Goal: Task Accomplishment & Management: Manage account settings

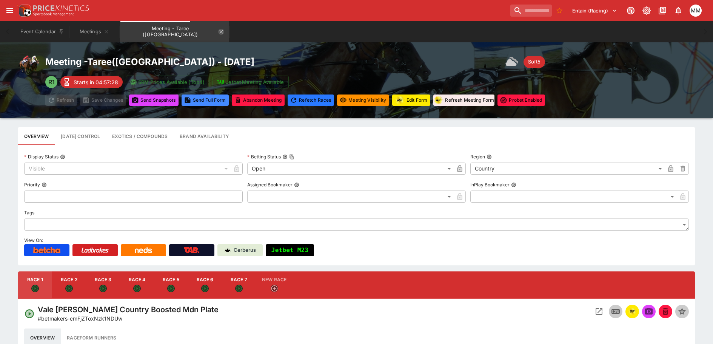
click at [218, 31] on icon "Meeting - Taree (AUS)" at bounding box center [221, 32] width 6 height 6
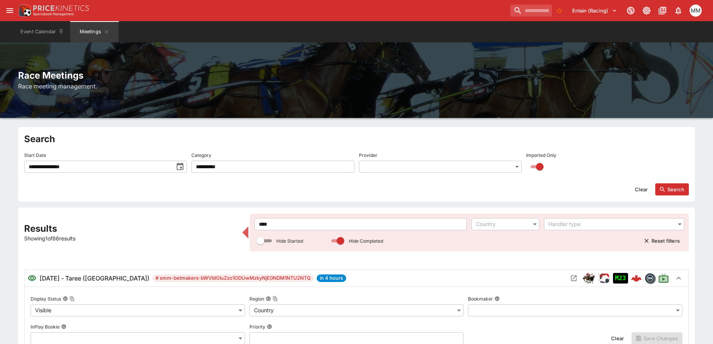
drag, startPoint x: 272, startPoint y: 219, endPoint x: 187, endPoint y: 220, distance: 85.4
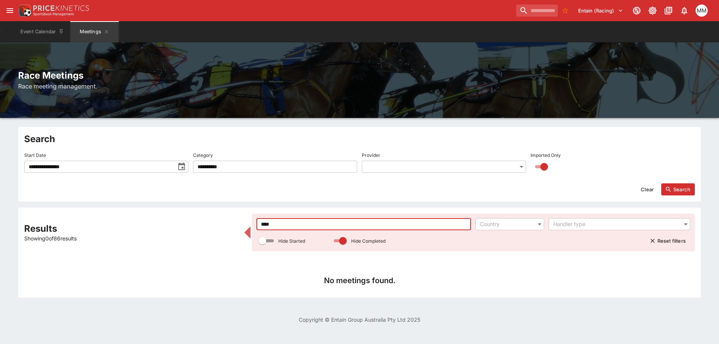
type input "****"
drag, startPoint x: 642, startPoint y: 183, endPoint x: 688, endPoint y: 196, distance: 48.0
click at [643, 183] on div "Clear Search" at bounding box center [359, 186] width 671 height 18
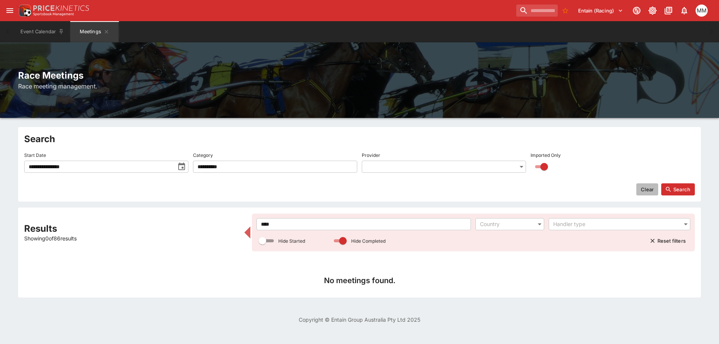
click at [637, 193] on button "Clear" at bounding box center [647, 189] width 22 height 12
click at [677, 187] on button "Search" at bounding box center [678, 189] width 34 height 12
click at [182, 165] on icon "toggle date time picker" at bounding box center [181, 166] width 9 height 9
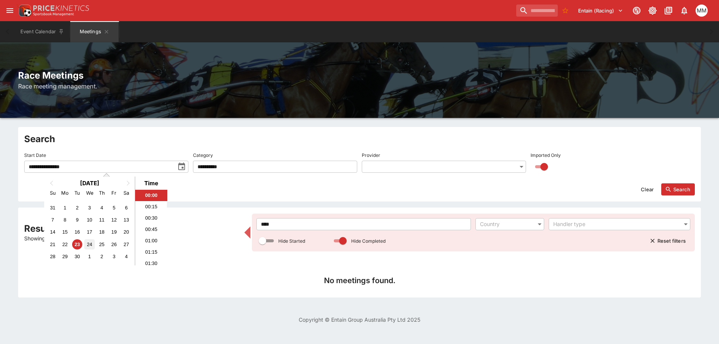
click at [88, 244] on div "24" at bounding box center [89, 244] width 10 height 10
drag, startPoint x: 78, startPoint y: 246, endPoint x: 85, endPoint y: 245, distance: 7.0
click at [78, 246] on div "23" at bounding box center [77, 244] width 10 height 10
type input "**********"
click at [684, 186] on button "Search" at bounding box center [678, 189] width 34 height 12
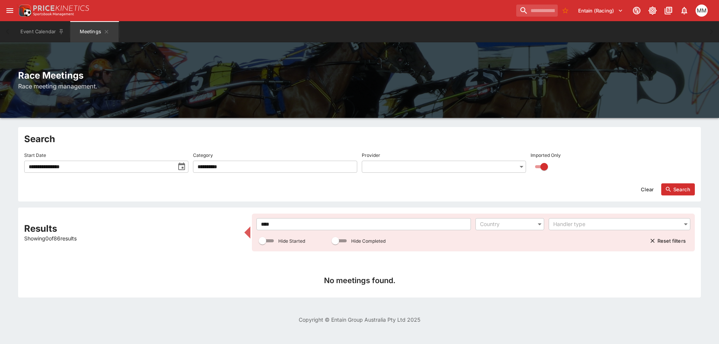
drag, startPoint x: 322, startPoint y: 224, endPoint x: 107, endPoint y: 208, distance: 215.5
click at [109, 209] on div "Results Showing 0 of 86 results **** ​ Country ​ Handler type ​ Hide Started Hi…" at bounding box center [359, 252] width 683 height 90
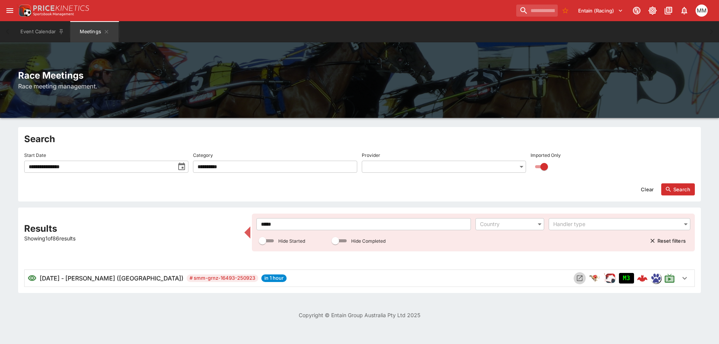
click at [576, 277] on icon "Open Meeting" at bounding box center [580, 278] width 8 height 8
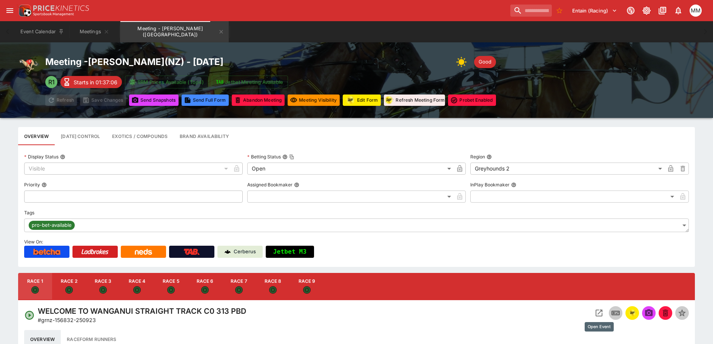
click at [589, 307] on div at bounding box center [524, 313] width 330 height 14
click at [603, 315] on icon "Open Event" at bounding box center [599, 312] width 9 height 9
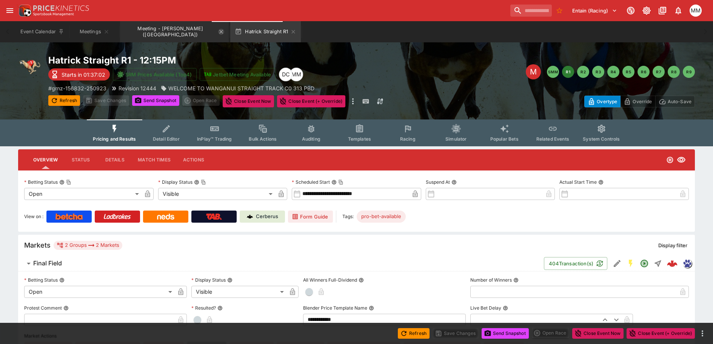
click at [218, 33] on icon "Meeting - Hatrick Straight (NZ)" at bounding box center [221, 32] width 6 height 6
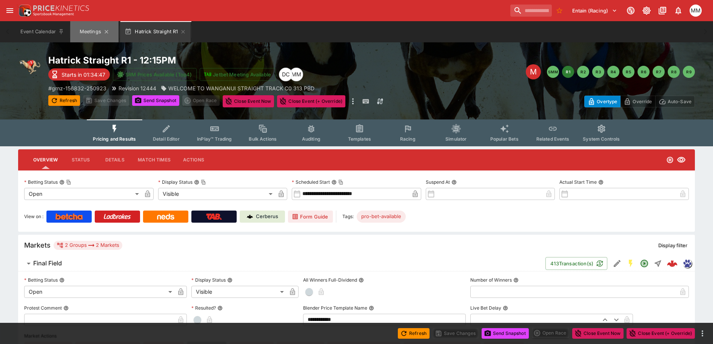
click at [89, 35] on button "Meetings" at bounding box center [94, 31] width 48 height 21
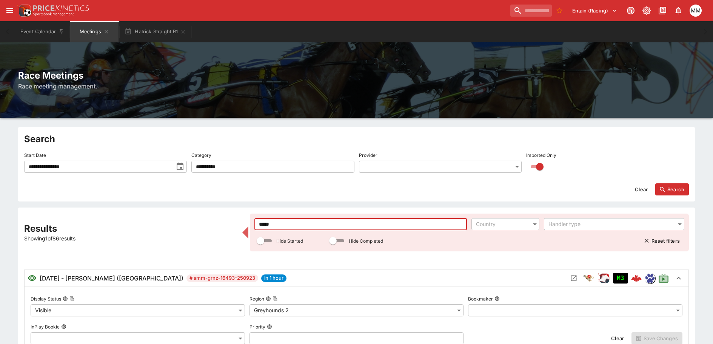
drag, startPoint x: 336, startPoint y: 223, endPoint x: 114, endPoint y: 210, distance: 222.8
click at [109, 204] on div "**********" at bounding box center [356, 331] width 713 height 409
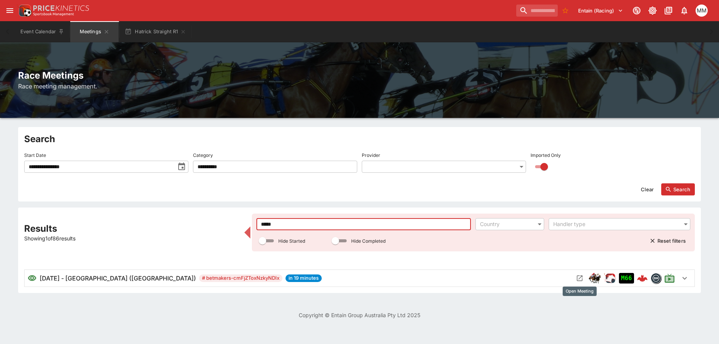
type input "*****"
click at [583, 276] on icon "Open Meeting" at bounding box center [580, 278] width 8 height 8
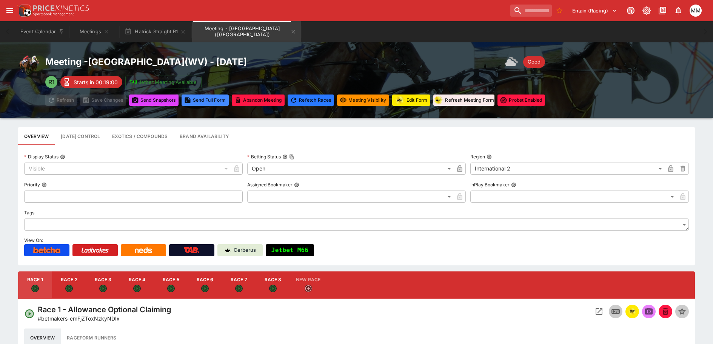
click at [144, 279] on button "Race 4" at bounding box center [137, 284] width 34 height 27
type input "**********"
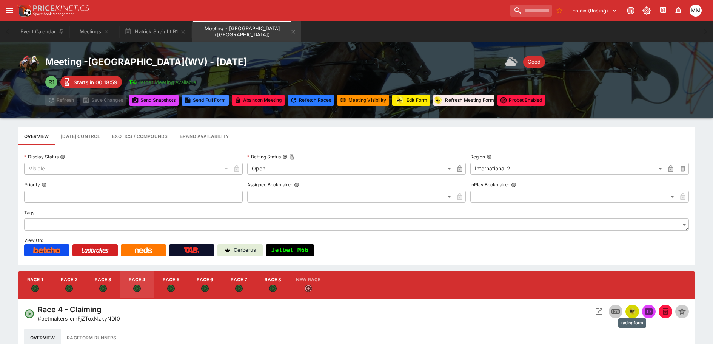
click at [636, 313] on img "racingform" at bounding box center [632, 311] width 9 height 8
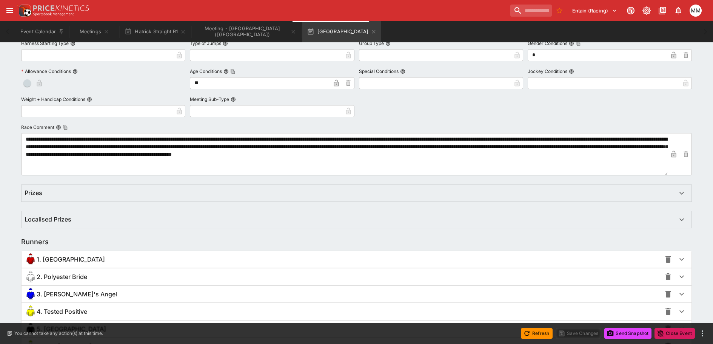
scroll to position [488, 0]
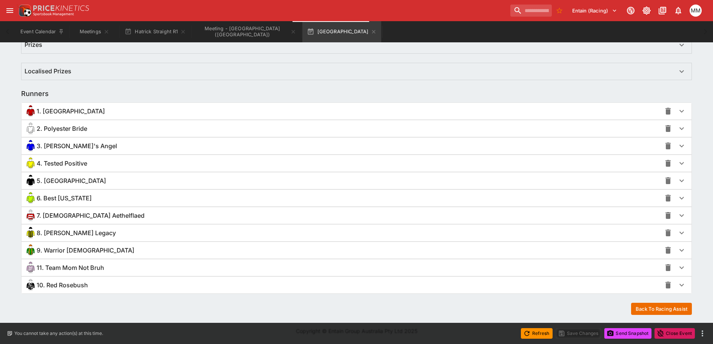
click at [74, 218] on span "7. [DEMOGRAPHIC_DATA] Aethelflaed" at bounding box center [91, 215] width 108 height 8
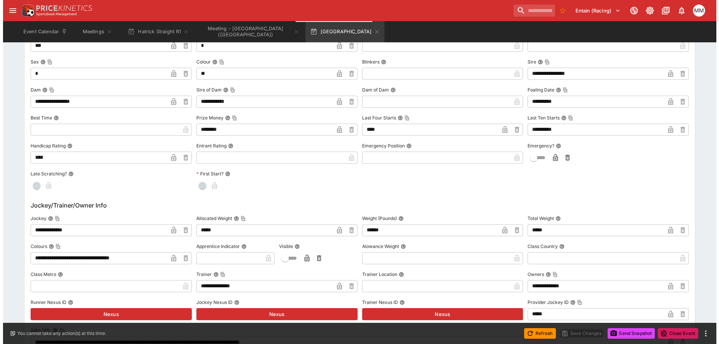
scroll to position [790, 0]
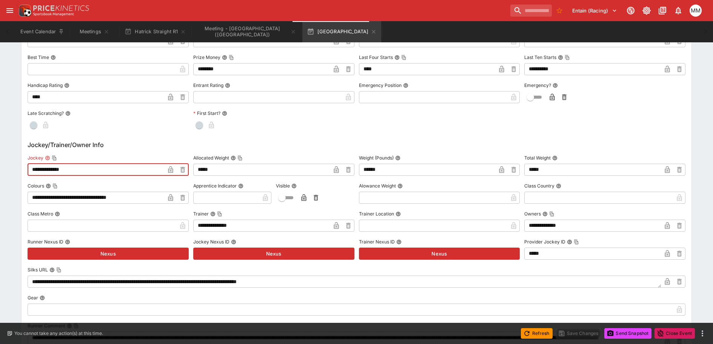
drag, startPoint x: 91, startPoint y: 164, endPoint x: 26, endPoint y: 165, distance: 65.0
click at [26, 165] on div "**********" at bounding box center [357, 270] width 670 height 699
paste input "text"
type input "**********"
click at [171, 170] on icon "button" at bounding box center [170, 169] width 5 height 7
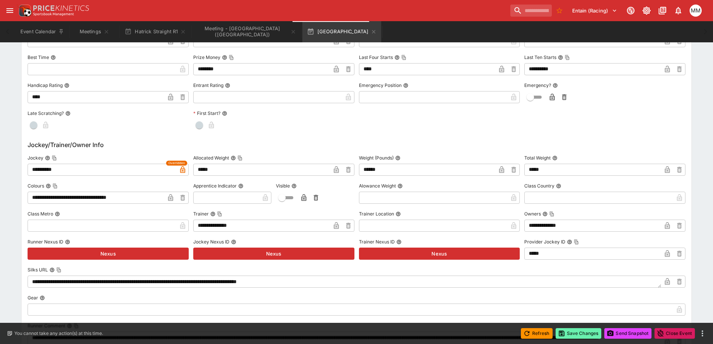
click at [568, 334] on button "Save Changes" at bounding box center [579, 333] width 46 height 11
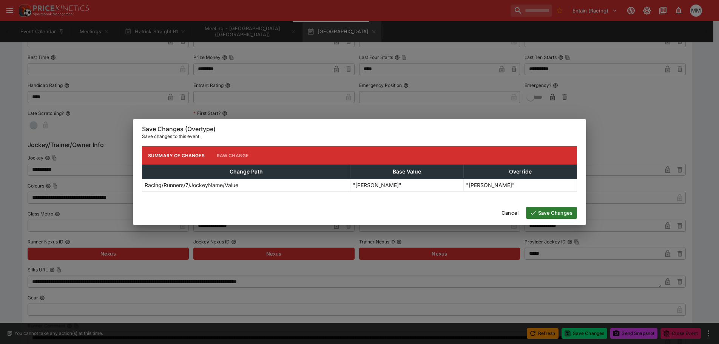
click at [554, 218] on button "Save Changes" at bounding box center [551, 213] width 51 height 12
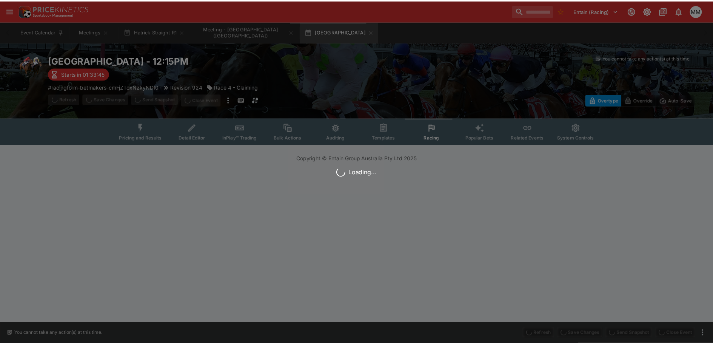
scroll to position [0, 0]
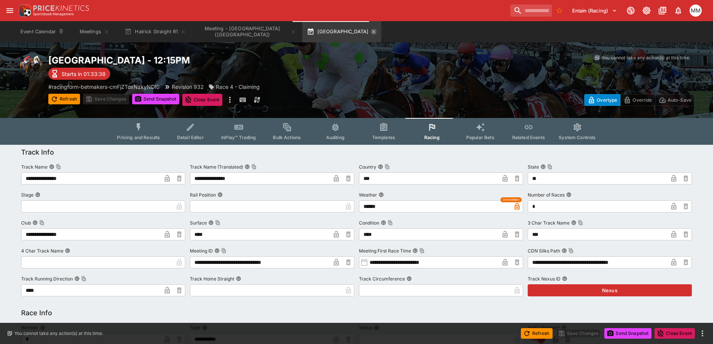
click at [371, 31] on icon "button" at bounding box center [374, 32] width 6 height 6
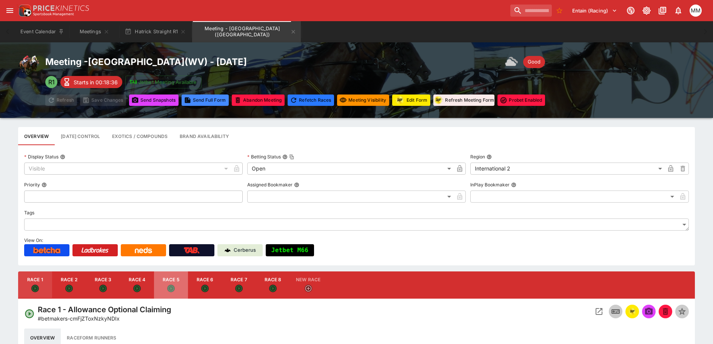
click at [180, 285] on button "Race 5" at bounding box center [171, 284] width 34 height 27
type input "**********"
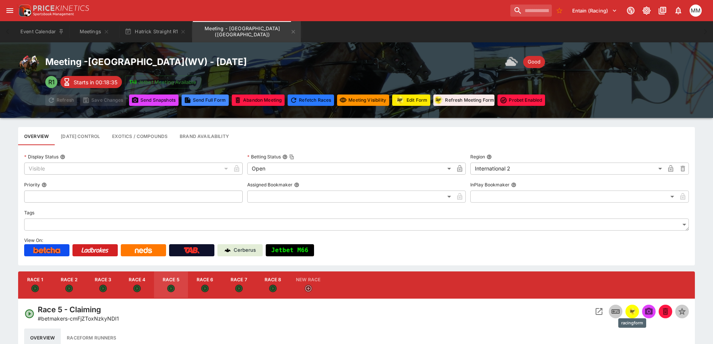
click at [634, 310] on img "racingform" at bounding box center [632, 311] width 9 height 8
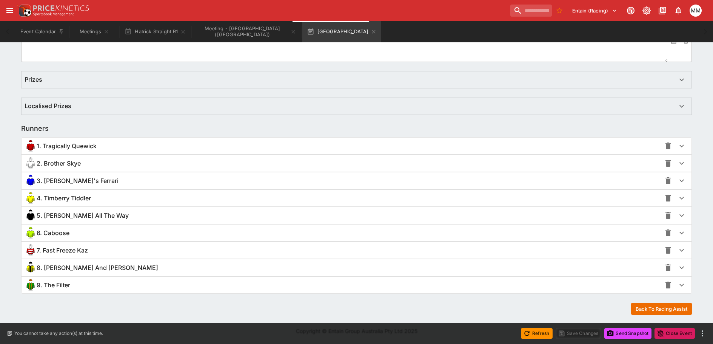
click at [71, 218] on span "5. [PERSON_NAME] All The Way" at bounding box center [83, 215] width 92 height 8
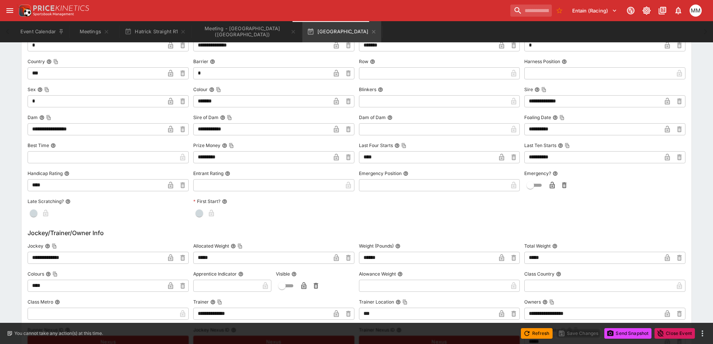
scroll to position [680, 0]
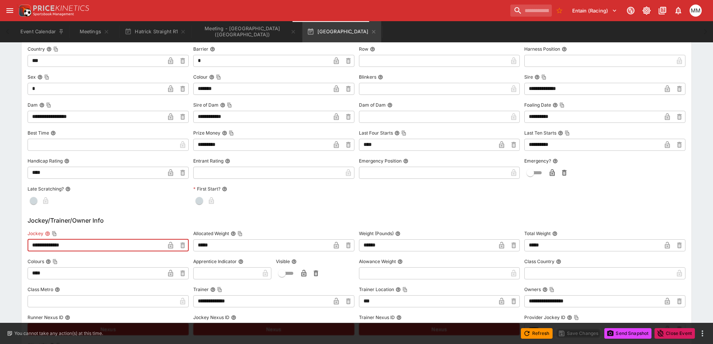
drag, startPoint x: 89, startPoint y: 246, endPoint x: 8, endPoint y: 236, distance: 82.2
click at [7, 236] on div "**********" at bounding box center [356, 127] width 713 height 1325
paste input "text"
type input "**********"
click at [171, 245] on icon "button" at bounding box center [171, 245] width 4 height 3
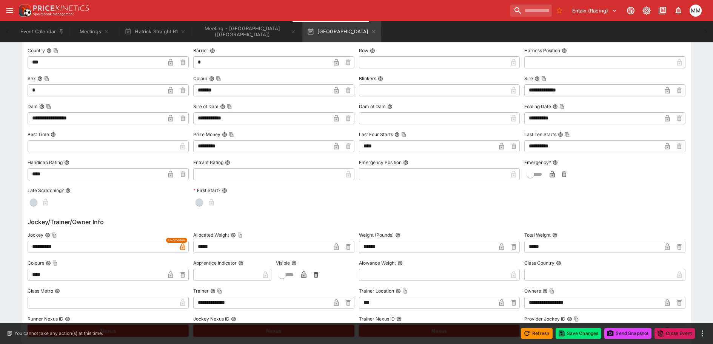
scroll to position [681, 0]
click at [572, 334] on button "Save Changes" at bounding box center [579, 333] width 46 height 11
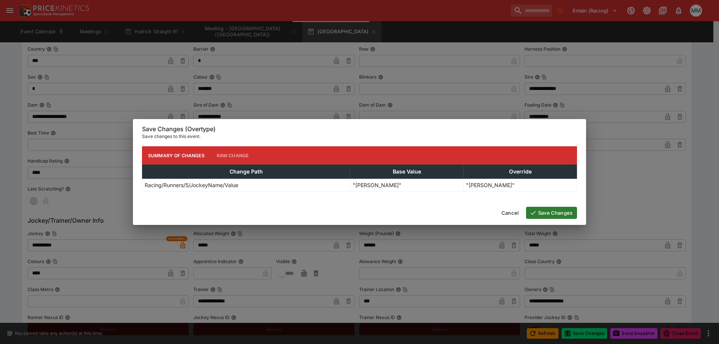
click at [571, 218] on button "Save Changes" at bounding box center [551, 213] width 51 height 12
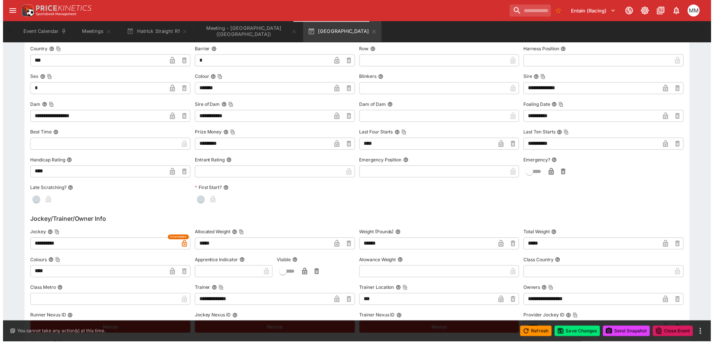
scroll to position [0, 0]
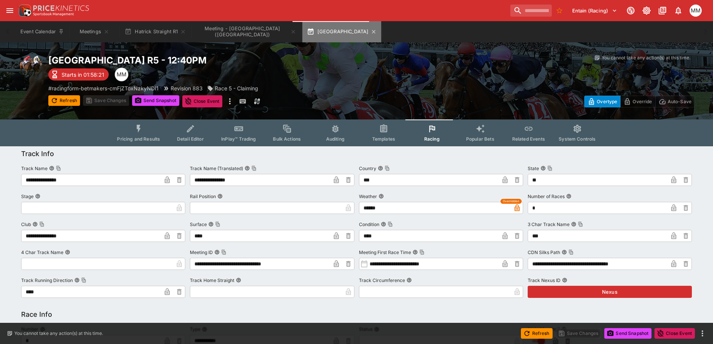
click at [362, 35] on button "[GEOGRAPHIC_DATA]" at bounding box center [341, 31] width 79 height 21
click at [371, 32] on icon "button" at bounding box center [374, 32] width 6 height 6
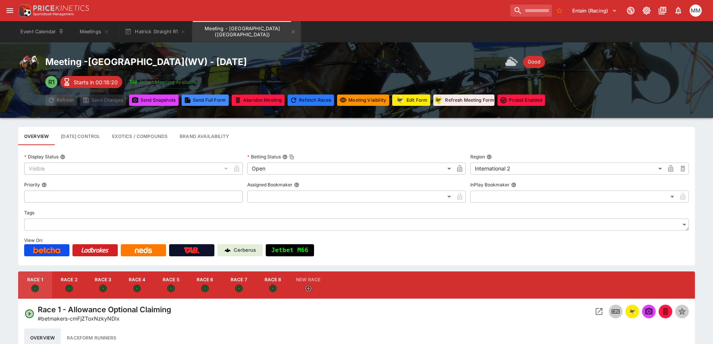
click at [219, 284] on button "Race 6" at bounding box center [205, 284] width 34 height 27
type input "**********"
click at [635, 311] on img "racingform" at bounding box center [632, 311] width 9 height 8
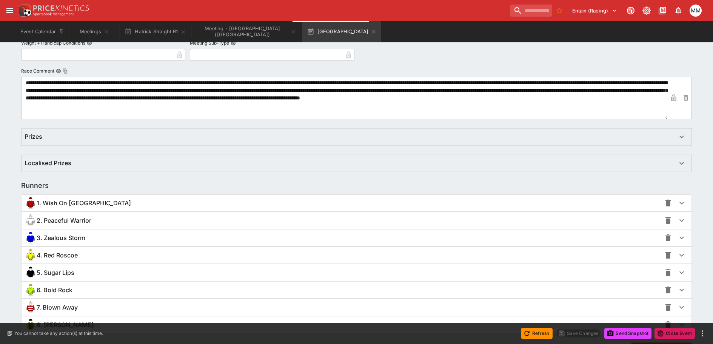
scroll to position [436, 0]
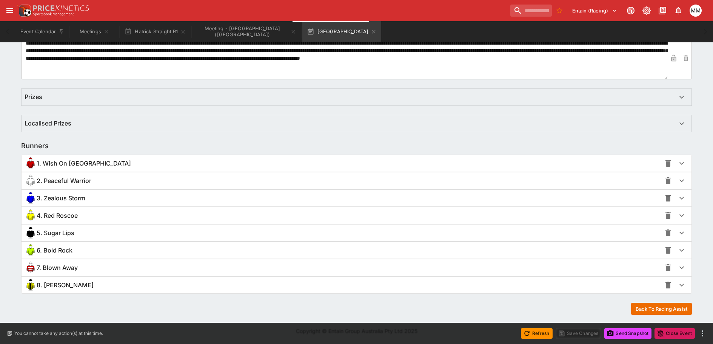
click at [92, 145] on div "Runners" at bounding box center [356, 145] width 671 height 9
click at [97, 160] on div "1. Wish On [GEOGRAPHIC_DATA]" at bounding box center [343, 163] width 637 height 12
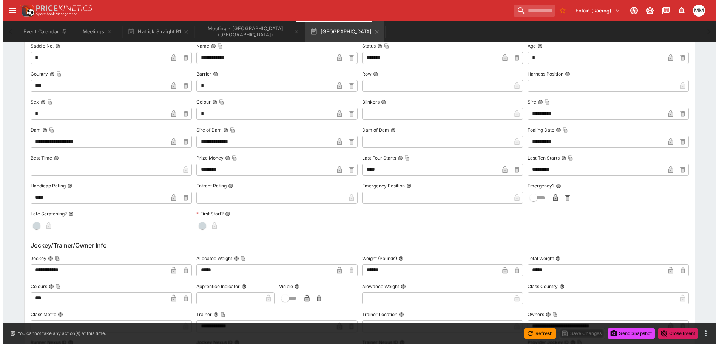
scroll to position [588, 0]
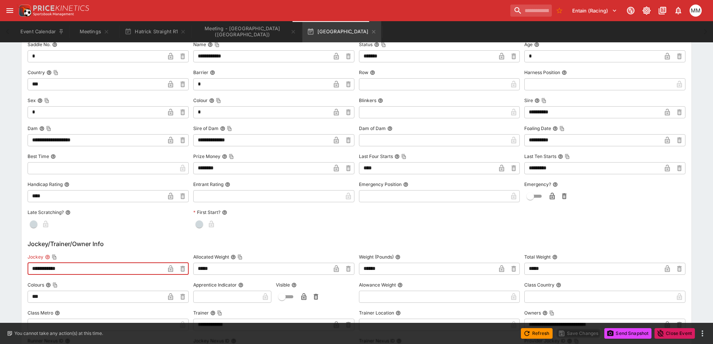
drag, startPoint x: 12, startPoint y: 264, endPoint x: 83, endPoint y: 272, distance: 72.3
click at [11, 263] on div "**********" at bounding box center [356, 212] width 713 height 1308
paste input "text"
type input "**********"
click at [165, 269] on button "button" at bounding box center [171, 268] width 12 height 12
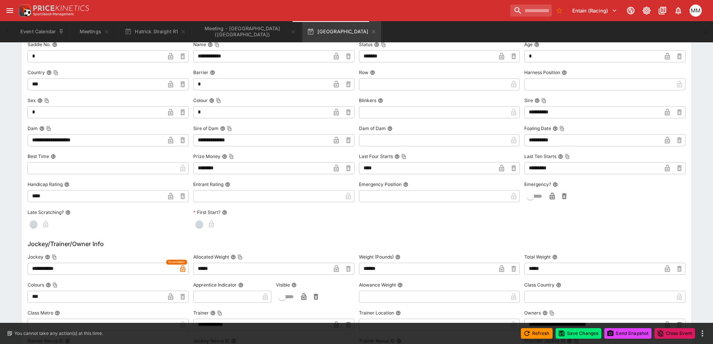
click at [574, 327] on div "Refresh Save Changes Send Snapshot Close Event" at bounding box center [356, 333] width 713 height 21
click at [590, 334] on button "Save Changes" at bounding box center [579, 333] width 46 height 11
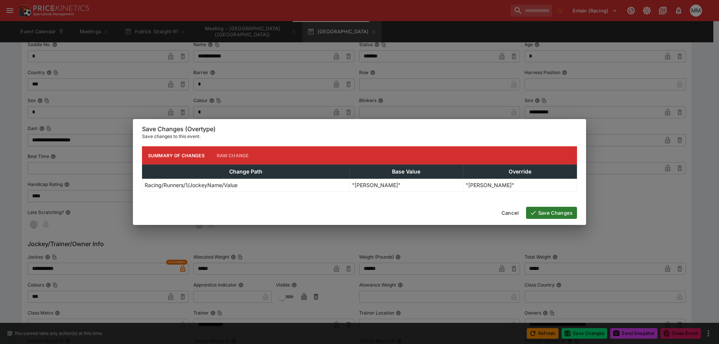
drag, startPoint x: 559, startPoint y: 211, endPoint x: 536, endPoint y: 202, distance: 25.2
click at [559, 210] on button "Save Changes" at bounding box center [551, 213] width 51 height 12
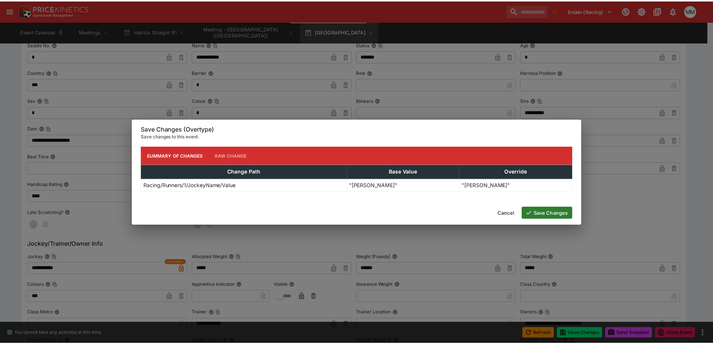
scroll to position [0, 0]
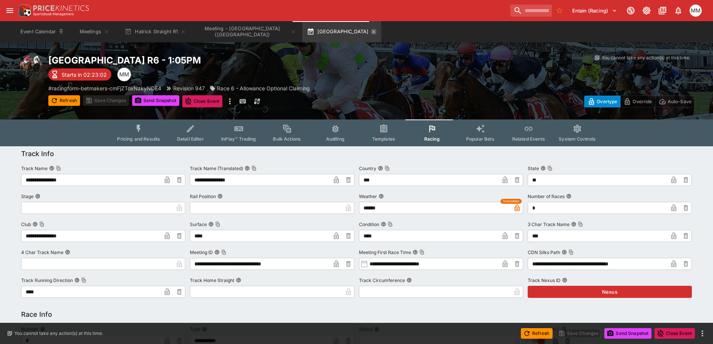
click at [371, 31] on icon "button" at bounding box center [374, 32] width 6 height 6
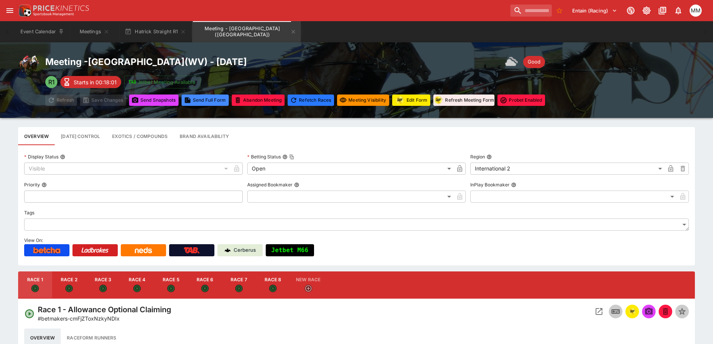
click at [31, 280] on button "Race 1" at bounding box center [35, 284] width 34 height 27
click at [637, 313] on button "button" at bounding box center [633, 311] width 14 height 14
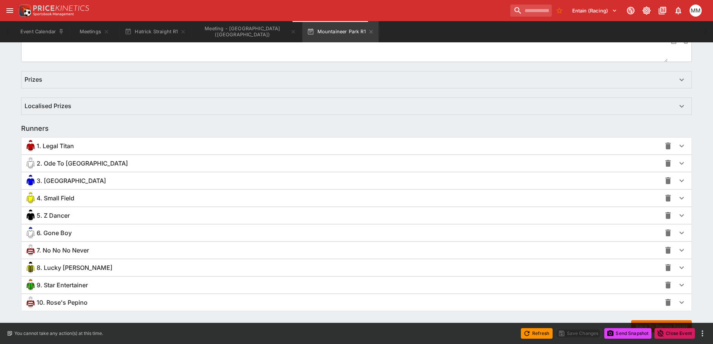
click at [57, 165] on span "2. Ode To [GEOGRAPHIC_DATA]" at bounding box center [82, 163] width 91 height 8
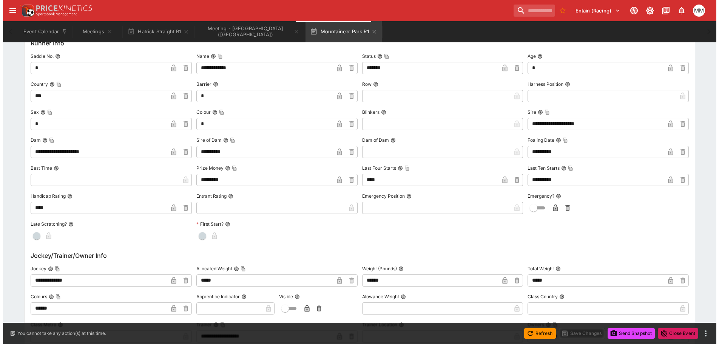
scroll to position [643, 0]
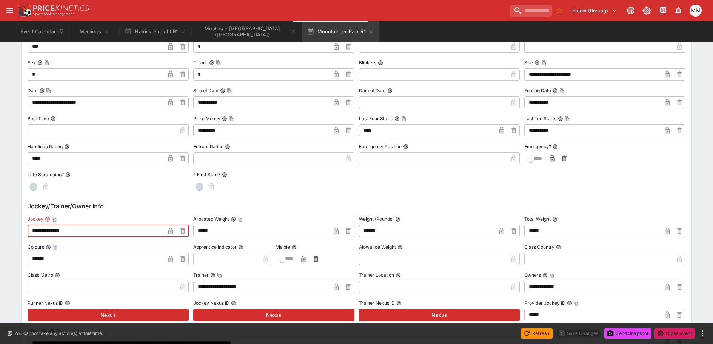
drag, startPoint x: 89, startPoint y: 233, endPoint x: 17, endPoint y: 233, distance: 71.4
click at [17, 233] on div "**********" at bounding box center [356, 174] width 713 height 1343
paste input "text"
click at [33, 230] on input "**********" at bounding box center [96, 231] width 137 height 12
type input "**********"
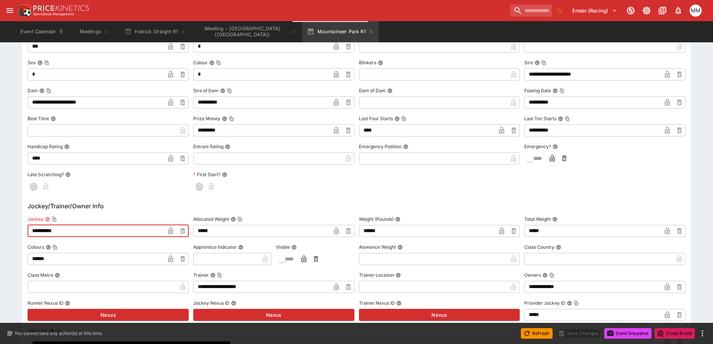
click at [170, 229] on icon "button" at bounding box center [171, 231] width 8 height 8
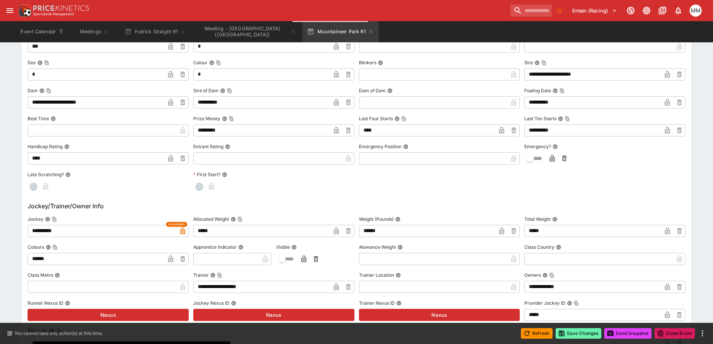
click at [569, 333] on button "Save Changes" at bounding box center [579, 333] width 46 height 11
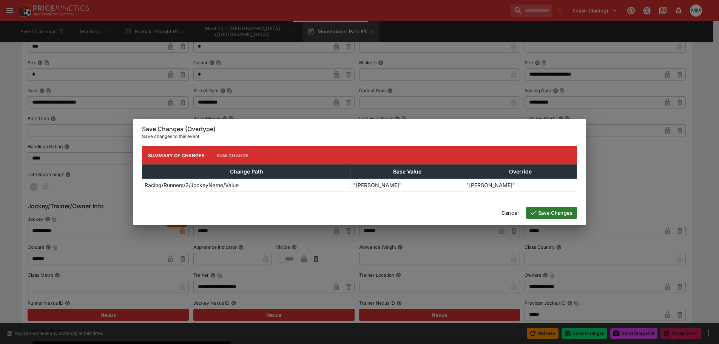
drag, startPoint x: 567, startPoint y: 211, endPoint x: 535, endPoint y: 204, distance: 32.8
click at [566, 210] on button "Save Changes" at bounding box center [551, 213] width 51 height 12
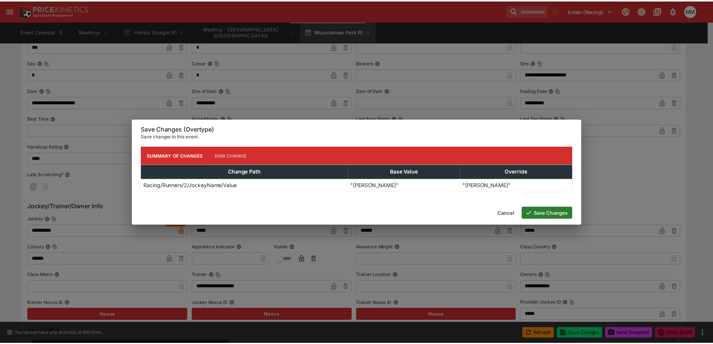
scroll to position [0, 0]
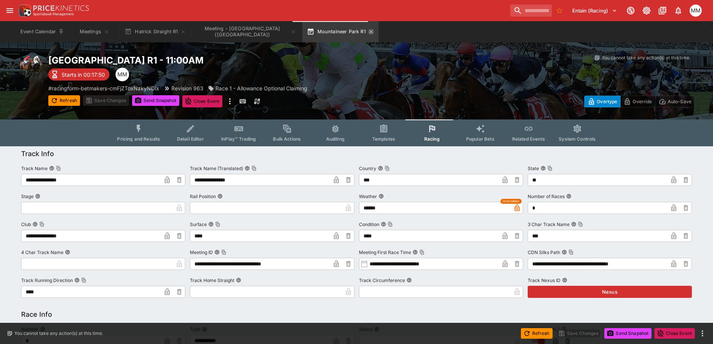
click at [368, 32] on icon "button" at bounding box center [371, 32] width 6 height 6
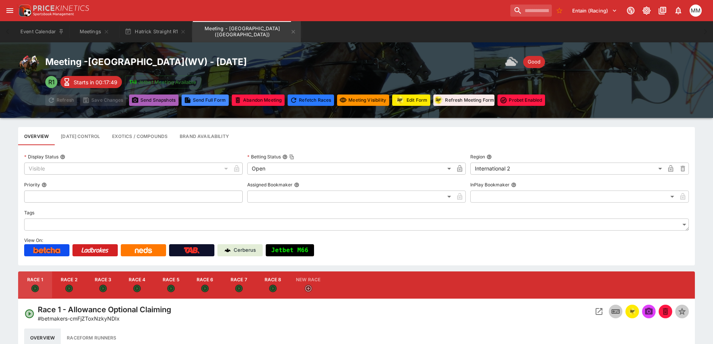
click at [163, 97] on button "Send Snapshot s" at bounding box center [153, 99] width 49 height 11
click at [290, 33] on icon "Meeting - Mountaineer Park (USA)" at bounding box center [293, 32] width 6 height 6
